Goal: Transaction & Acquisition: Purchase product/service

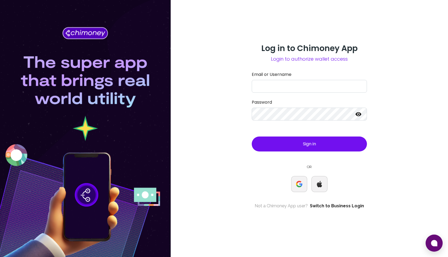
click at [322, 204] on link "Switch to Business Login" at bounding box center [337, 206] width 54 height 6
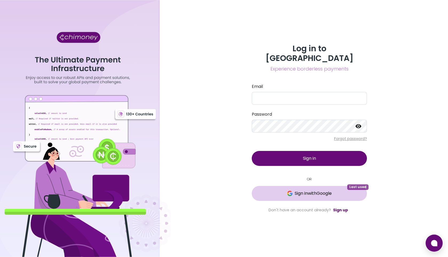
click at [318, 190] on span "Sign in with Google" at bounding box center [313, 193] width 37 height 6
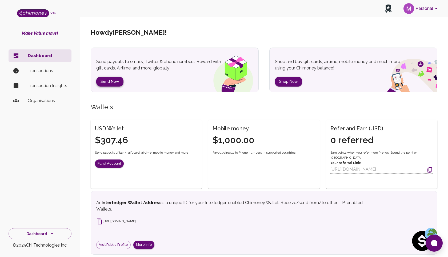
click at [109, 78] on button "Send Now" at bounding box center [109, 82] width 27 height 10
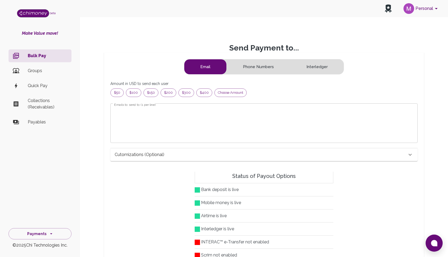
scroll to position [69, 298]
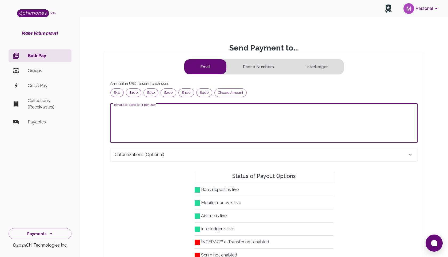
click at [203, 111] on textarea "Emails to send to (1 per line)" at bounding box center [264, 123] width 300 height 31
click at [118, 93] on span "$50" at bounding box center [117, 92] width 13 height 5
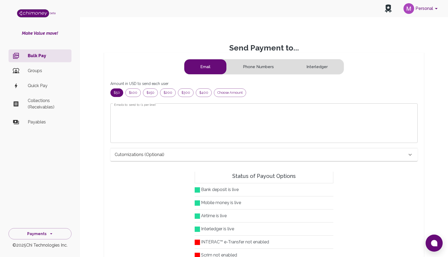
click at [150, 123] on textarea "Emails to send to (1 per line)" at bounding box center [264, 123] width 300 height 31
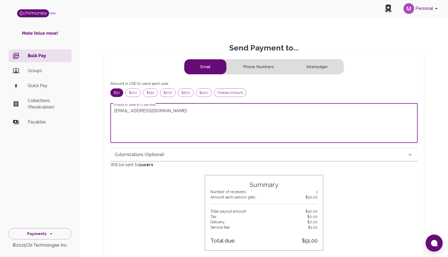
type textarea "mahfuz@chimoney.io"
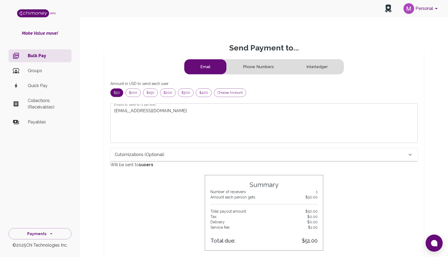
click at [237, 157] on div "Cutomizations (optional)" at bounding box center [261, 154] width 293 height 6
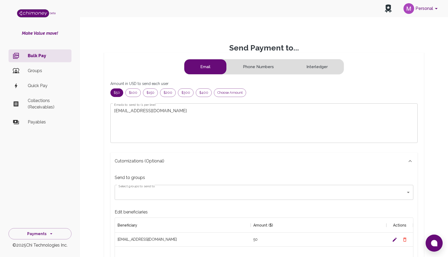
drag, startPoint x: 409, startPoint y: 160, endPoint x: 374, endPoint y: 152, distance: 36.4
click at [409, 160] on icon at bounding box center [410, 161] width 6 height 6
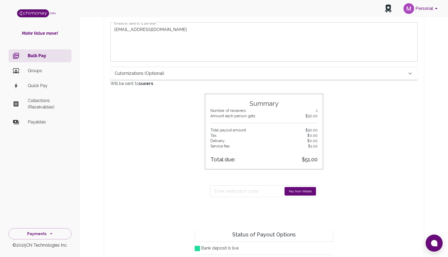
scroll to position [83, 0]
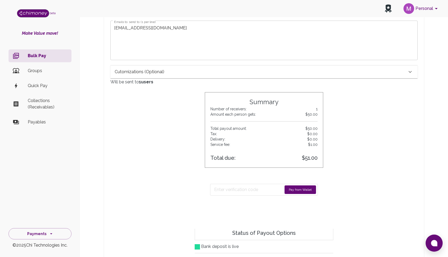
click at [300, 191] on button "Pay from Wallet" at bounding box center [300, 189] width 31 height 9
click at [294, 189] on button "Sending..." at bounding box center [304, 189] width 23 height 9
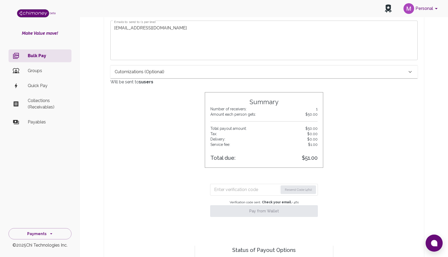
click at [231, 191] on input "Enter verification code" at bounding box center [246, 189] width 64 height 9
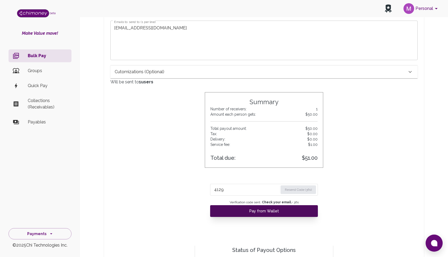
type input "4129"
click at [254, 211] on button "Pay from Wallet" at bounding box center [264, 211] width 108 height 12
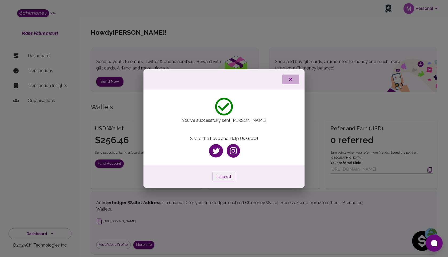
click at [290, 77] on icon "button" at bounding box center [291, 79] width 6 height 6
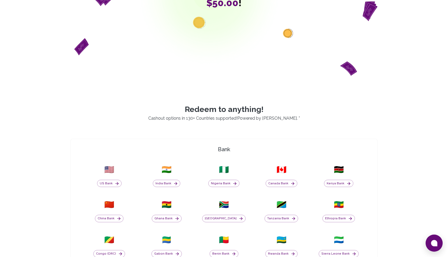
scroll to position [106, 0]
